Goal: Navigation & Orientation: Find specific page/section

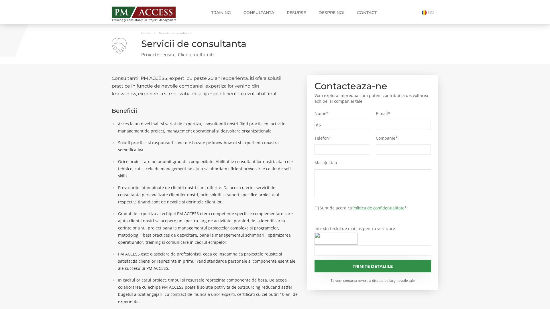
type input "d6c"
type input "a36"
type input "f06"
type input "00d"
